Goal: Transaction & Acquisition: Subscribe to service/newsletter

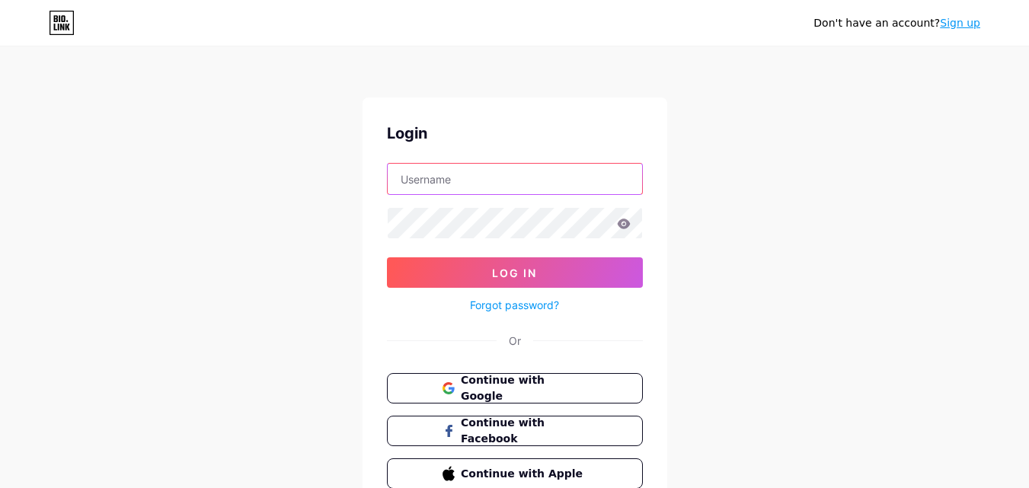
click at [482, 188] on input "text" at bounding box center [515, 179] width 254 height 30
click at [503, 386] on span "Continue with Google" at bounding box center [523, 388] width 127 height 33
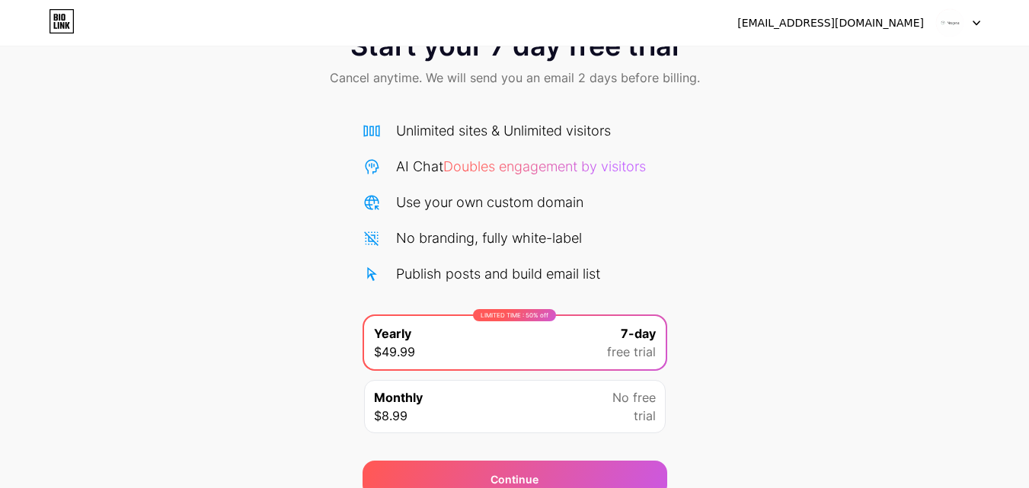
scroll to position [125, 0]
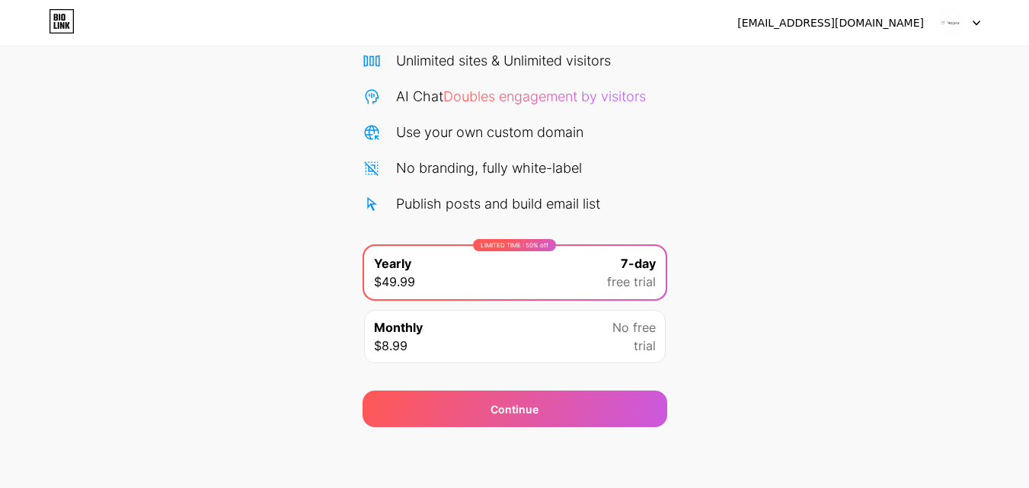
click at [519, 337] on div "Monthly $8.99 No free trial" at bounding box center [515, 336] width 302 height 53
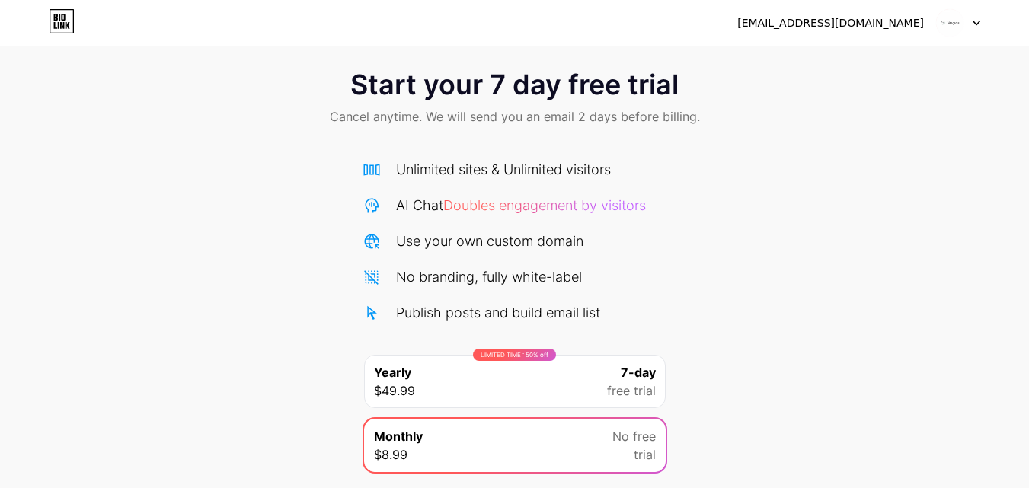
scroll to position [0, 0]
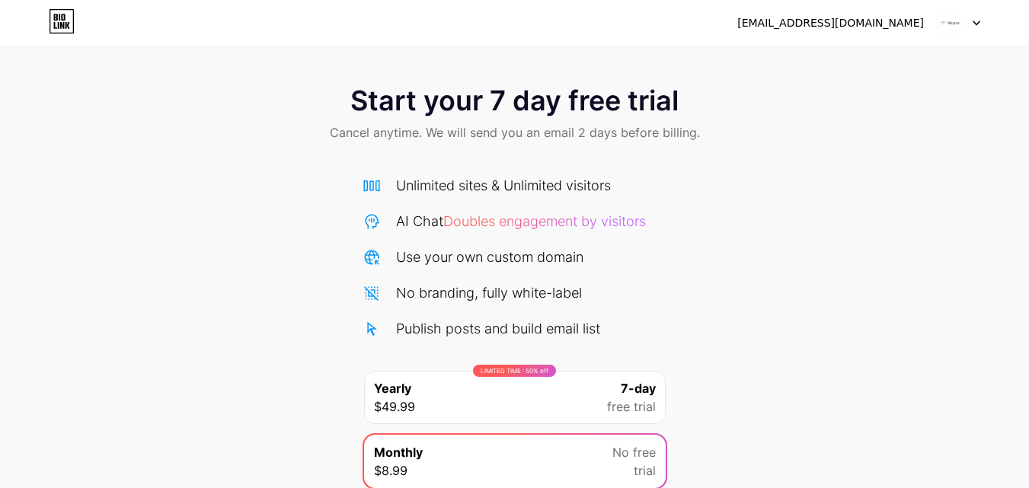
click at [951, 34] on img at bounding box center [949, 22] width 29 height 29
click at [58, 26] on icon at bounding box center [59, 25] width 2 height 7
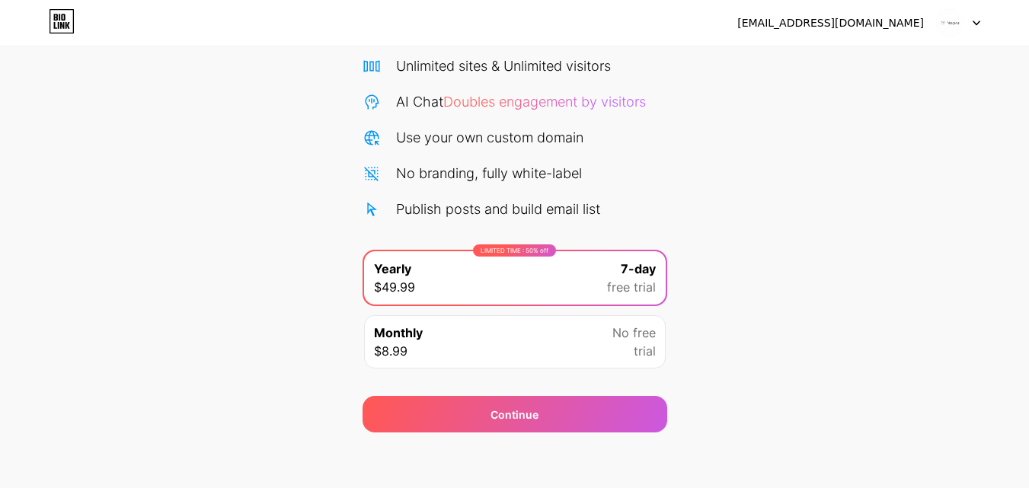
scroll to position [125, 0]
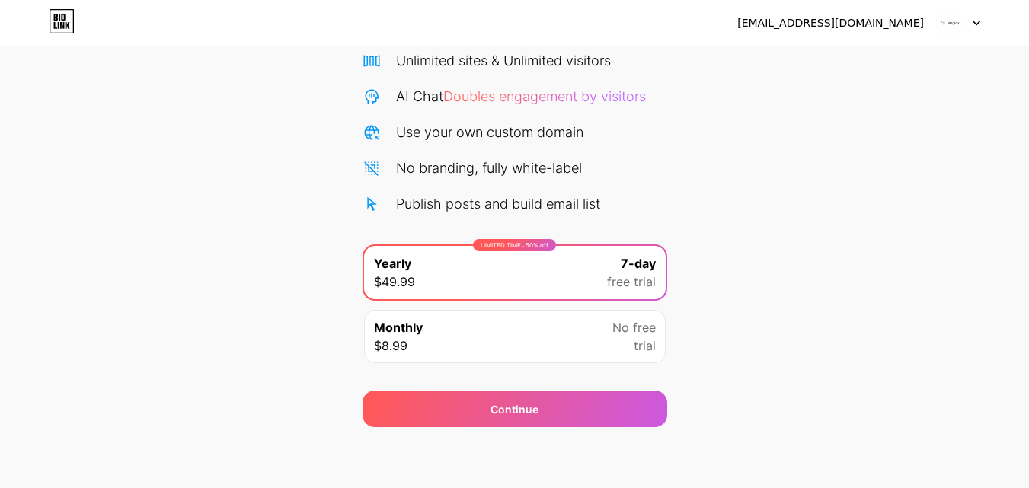
click at [415, 337] on div "Monthly $8.99" at bounding box center [398, 336] width 49 height 37
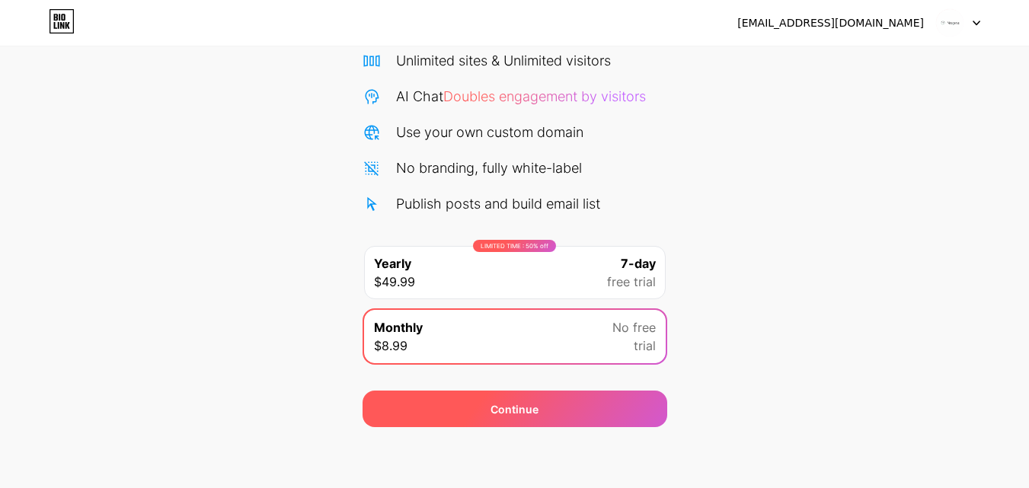
click at [447, 411] on div "Continue" at bounding box center [515, 409] width 305 height 37
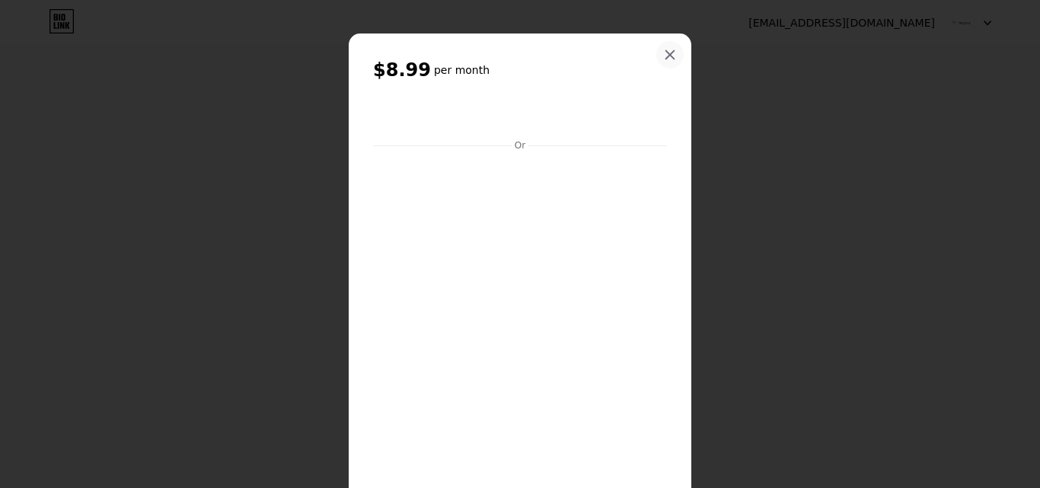
click at [672, 54] on div at bounding box center [670, 54] width 27 height 27
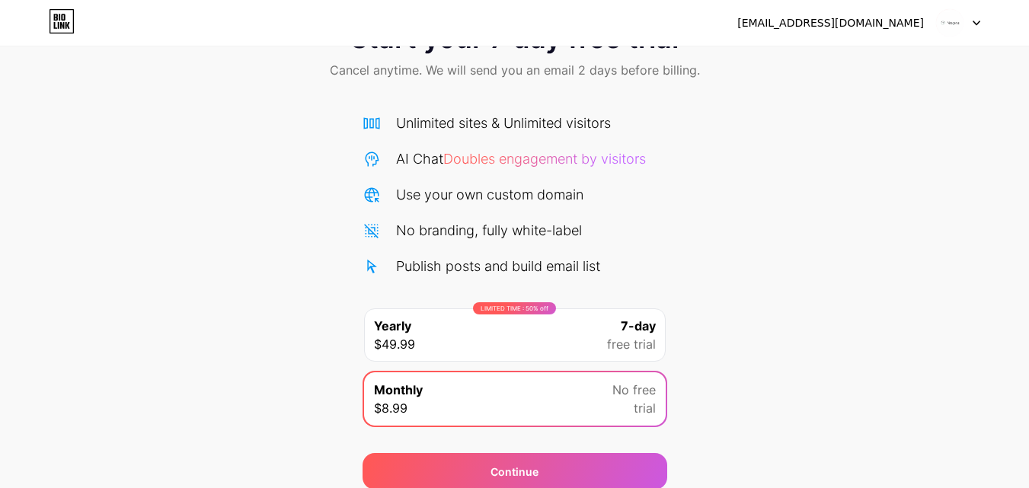
scroll to position [0, 0]
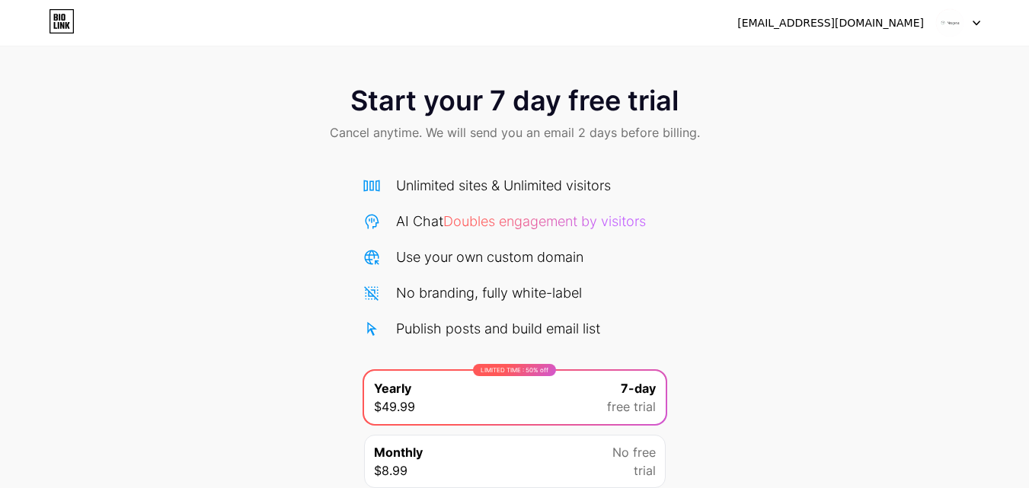
click at [972, 23] on div at bounding box center [958, 22] width 44 height 27
click at [910, 55] on li "Logout" at bounding box center [885, 62] width 189 height 41
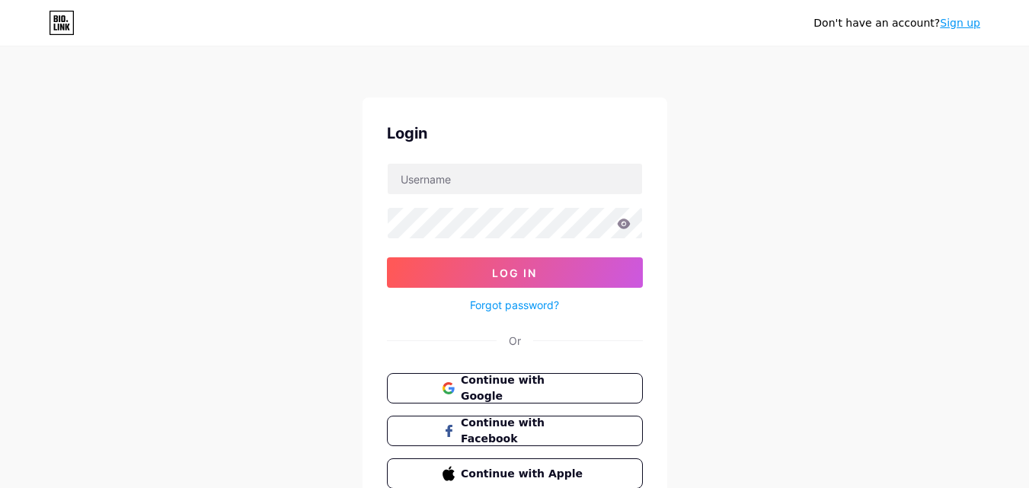
click at [510, 197] on form "Log In Forgot password?" at bounding box center [515, 239] width 256 height 152
click at [512, 187] on input "text" at bounding box center [515, 179] width 254 height 30
drag, startPoint x: 444, startPoint y: 177, endPoint x: 641, endPoint y: 177, distance: 197.3
click at [641, 177] on input "[EMAIL_ADDRESS][DOMAIN_NAME]" at bounding box center [515, 179] width 254 height 30
type input "vitagenis"
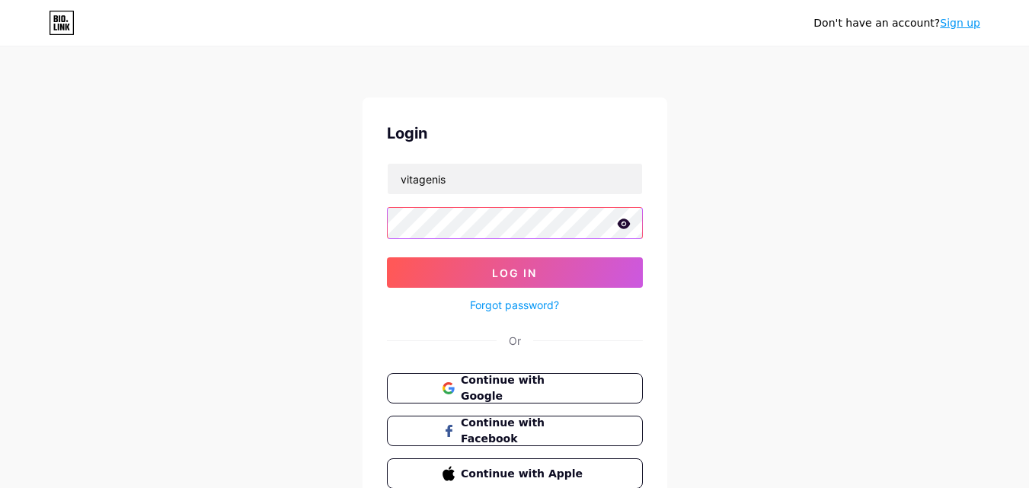
click at [387, 257] on button "Log In" at bounding box center [515, 272] width 256 height 30
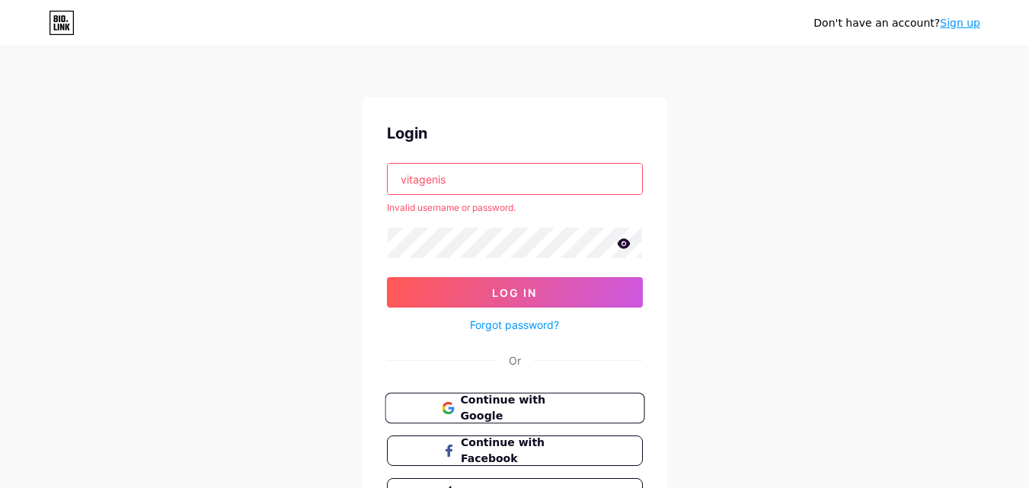
click at [507, 408] on span "Continue with Google" at bounding box center [523, 408] width 127 height 33
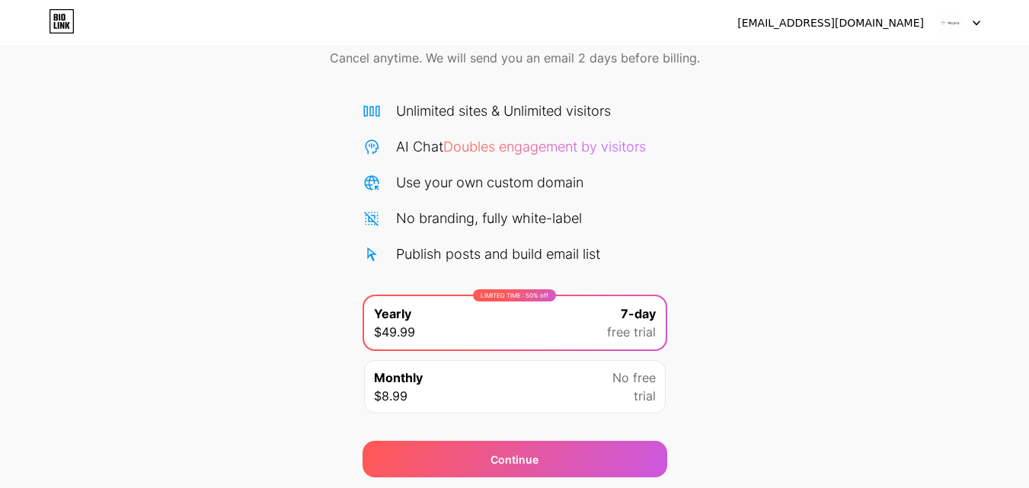
scroll to position [125, 0]
